Goal: Task Accomplishment & Management: Complete application form

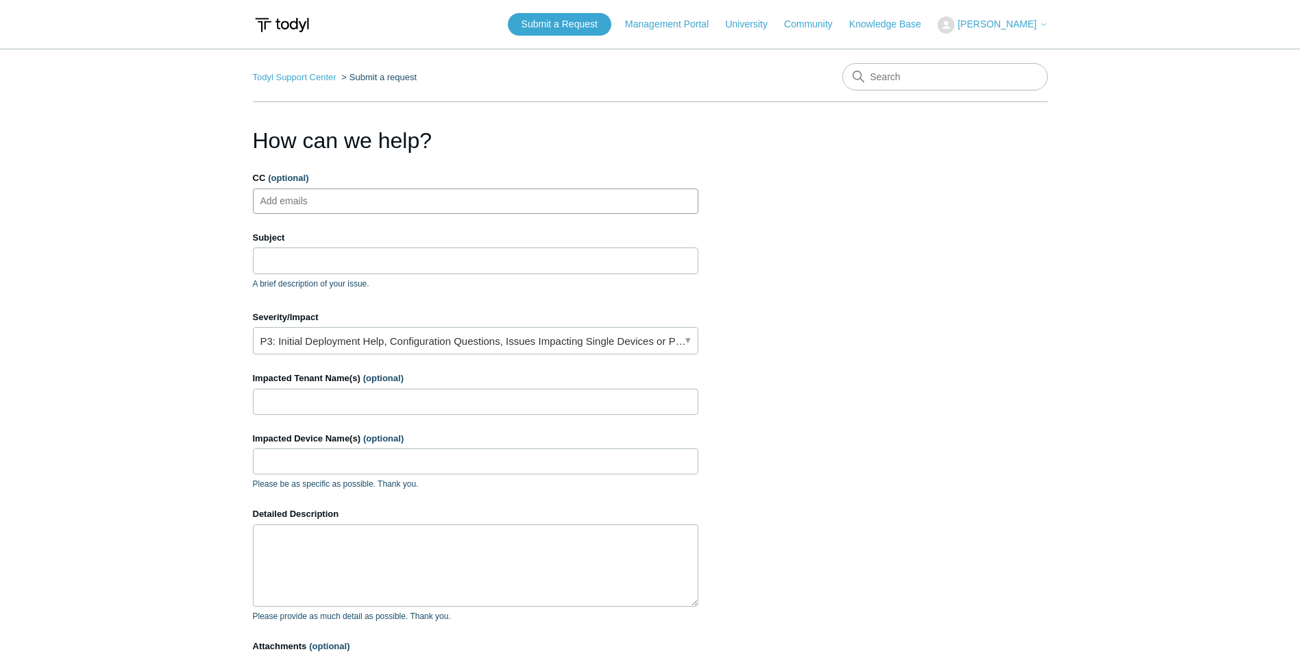
click at [360, 201] on ul "Add emails" at bounding box center [475, 200] width 445 height 25
click at [293, 195] on input "CC (optional)" at bounding box center [296, 201] width 82 height 21
type input "[EMAIL_ADDRESS][DOMAIN_NAME]"
click at [321, 265] on input "Subject" at bounding box center [475, 260] width 445 height 26
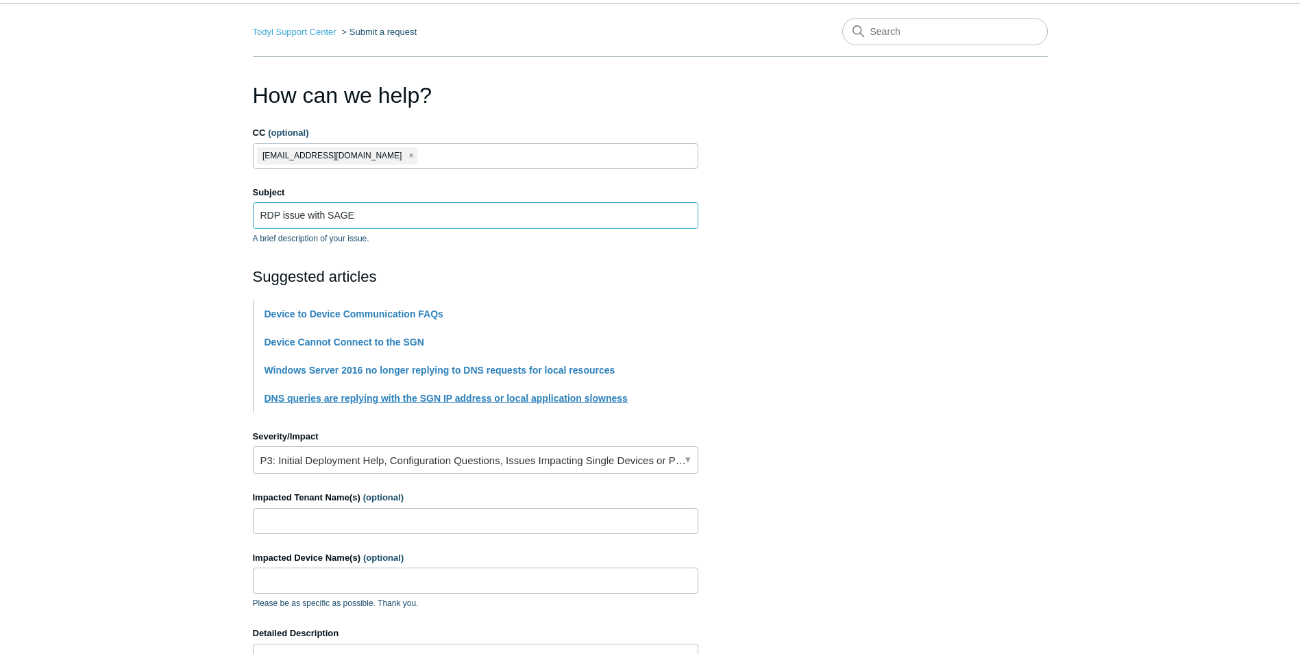
scroll to position [137, 0]
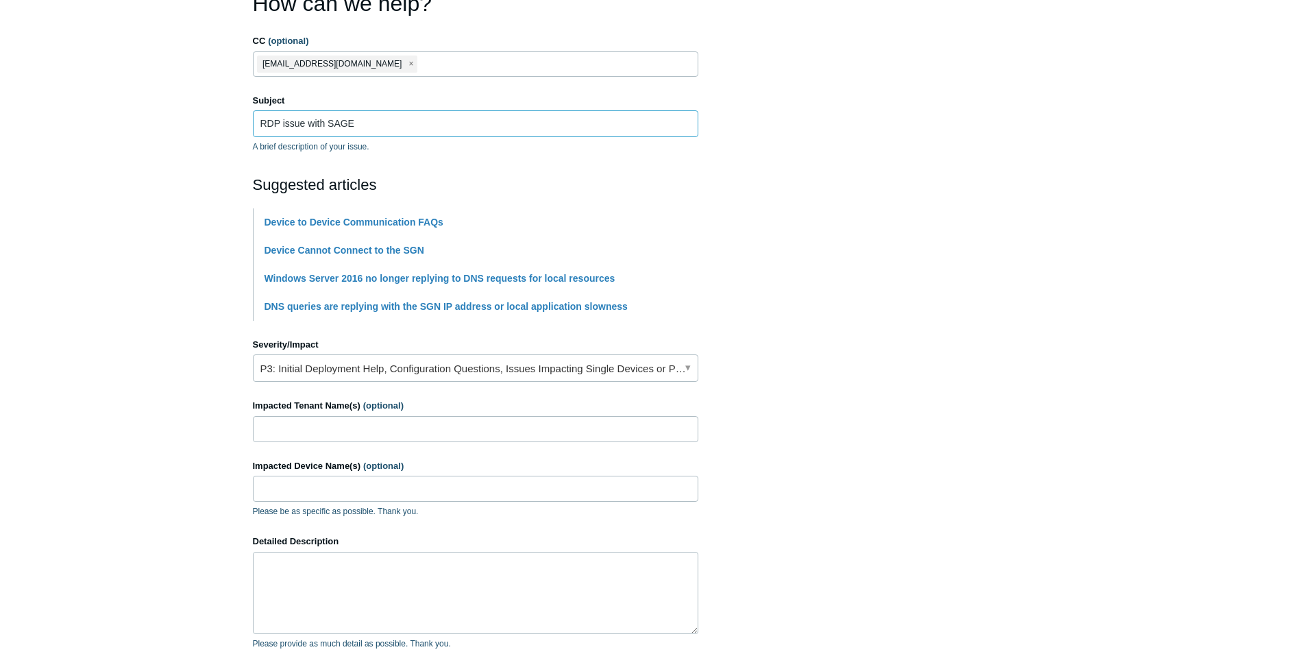
type input "RDP issue with SAGE"
click at [399, 375] on link "P3: Initial Deployment Help, Configuration Questions, Issues Impacting Single D…" at bounding box center [475, 367] width 445 height 27
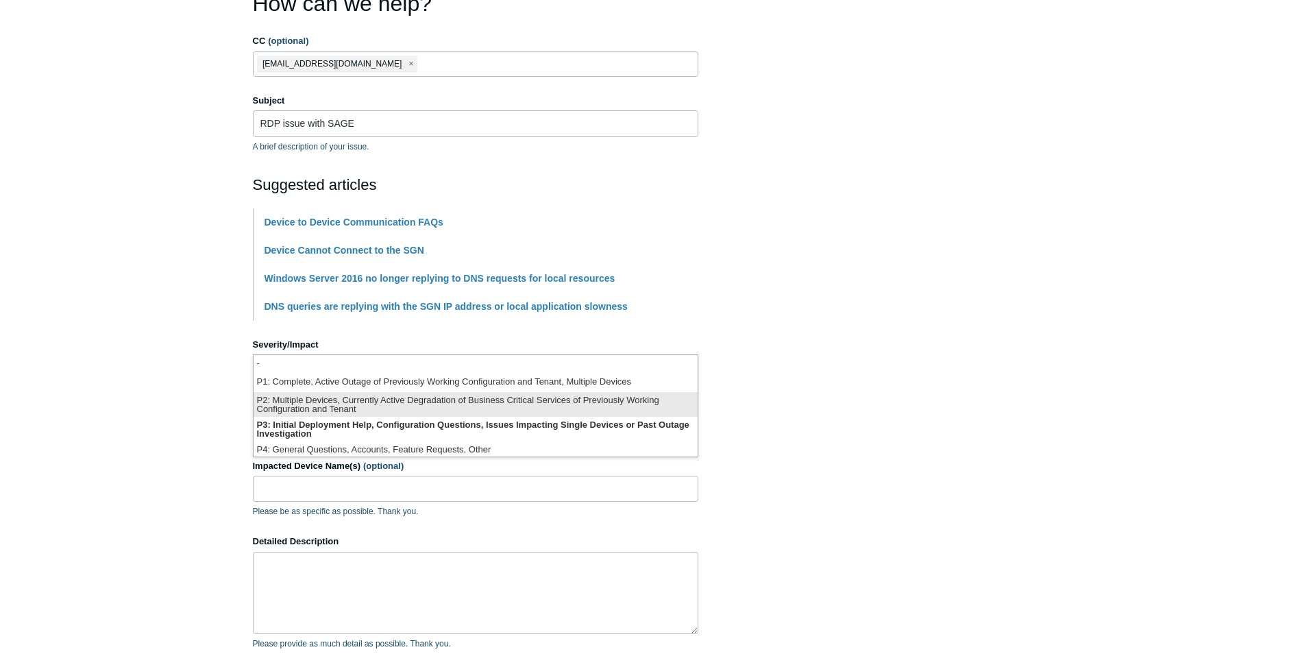
click at [391, 407] on li "P2: Multiple Devices, Currently Active Degradation of Business Critical Service…" at bounding box center [476, 404] width 444 height 25
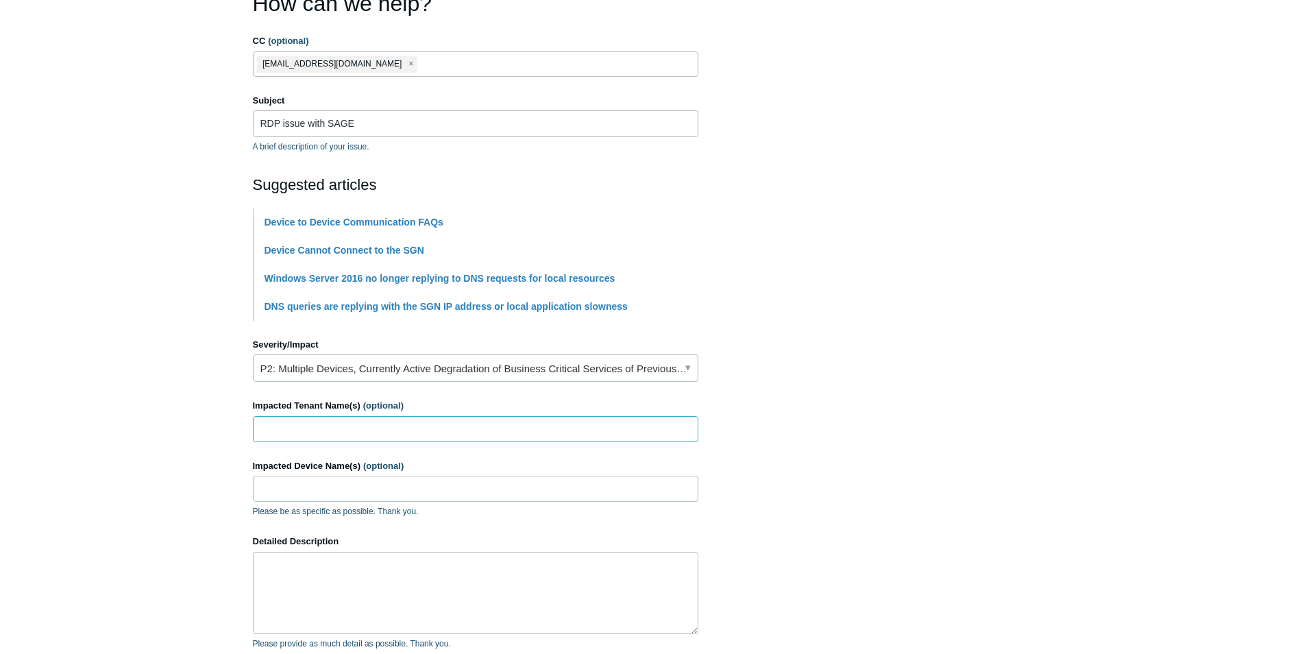
click at [440, 439] on input "Impacted Tenant Name(s) (optional)" at bounding box center [475, 429] width 445 height 26
type input "Norton"
click at [395, 580] on textarea "Detailed Description" at bounding box center [475, 593] width 445 height 82
type textarea "I"
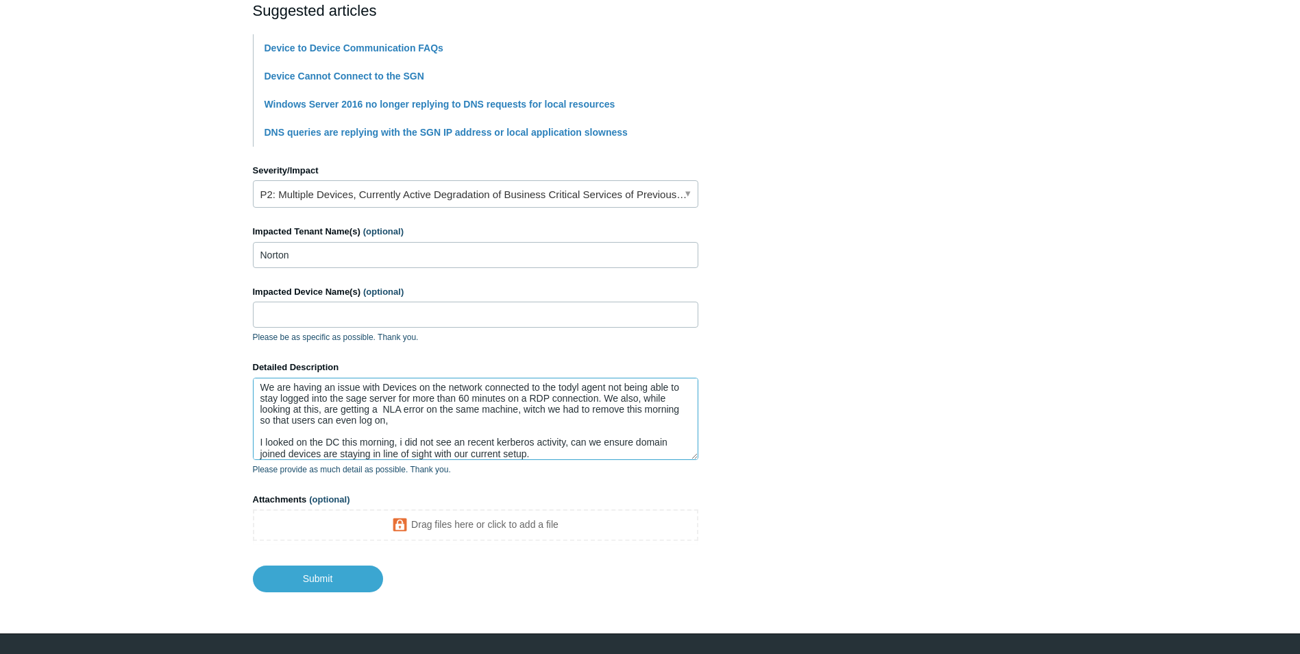
scroll to position [345, 0]
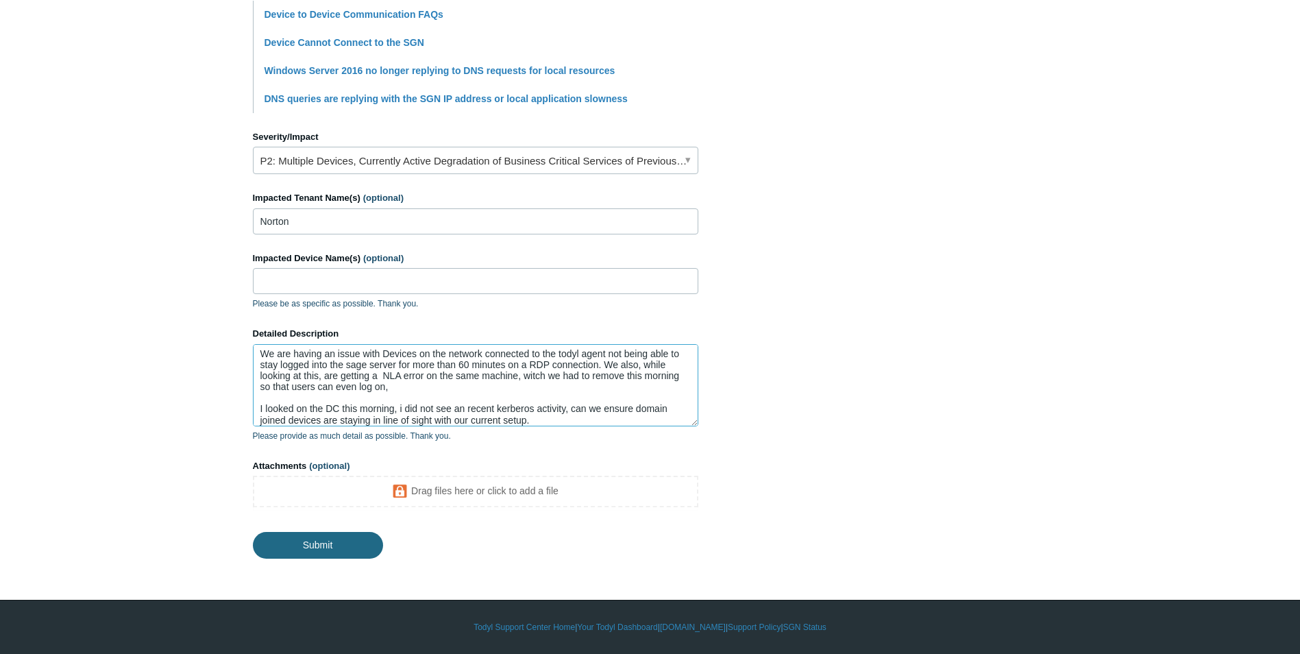
type textarea "We are having an issue with Devices on the network connected to the todyl agent…"
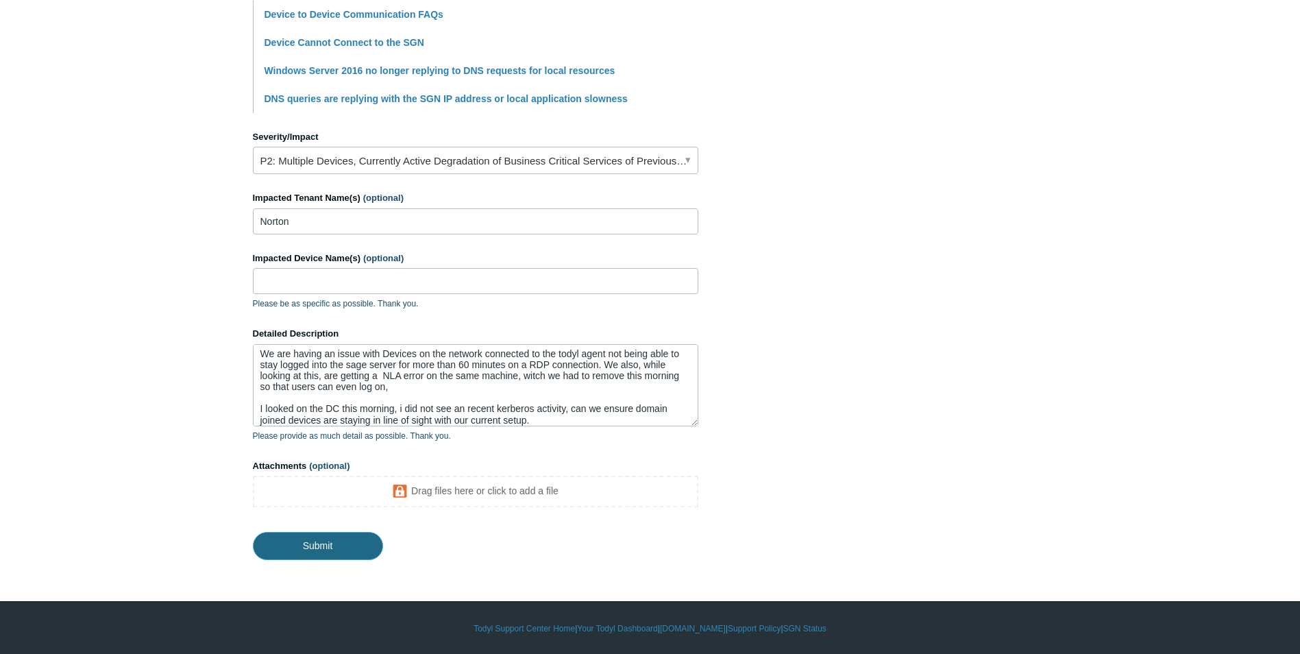
click at [334, 543] on input "Submit" at bounding box center [318, 545] width 130 height 27
